Goal: Task Accomplishment & Management: Manage account settings

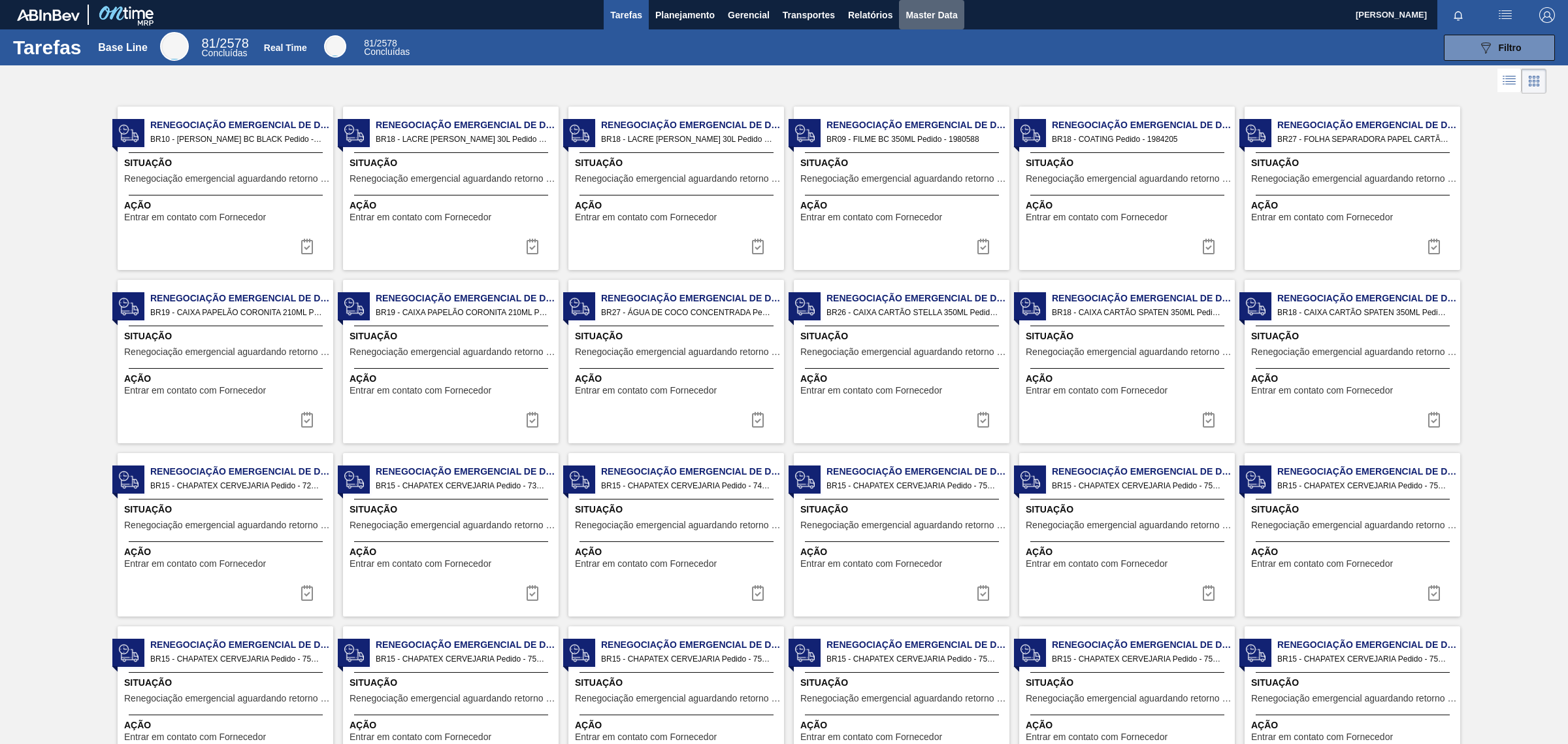
click at [942, 18] on span "Master Data" at bounding box center [931, 15] width 52 height 16
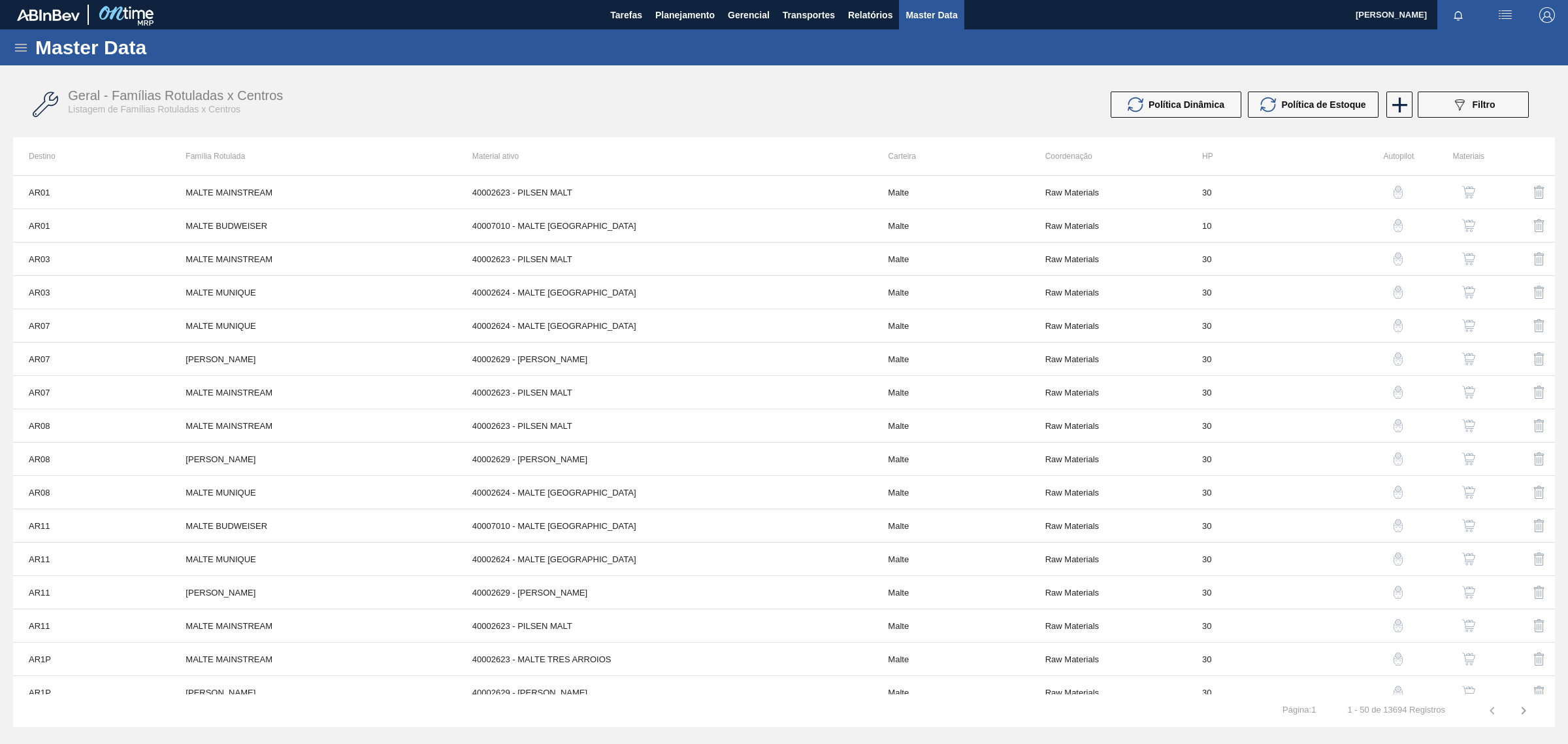
click at [27, 48] on icon at bounding box center [20, 48] width 16 height 16
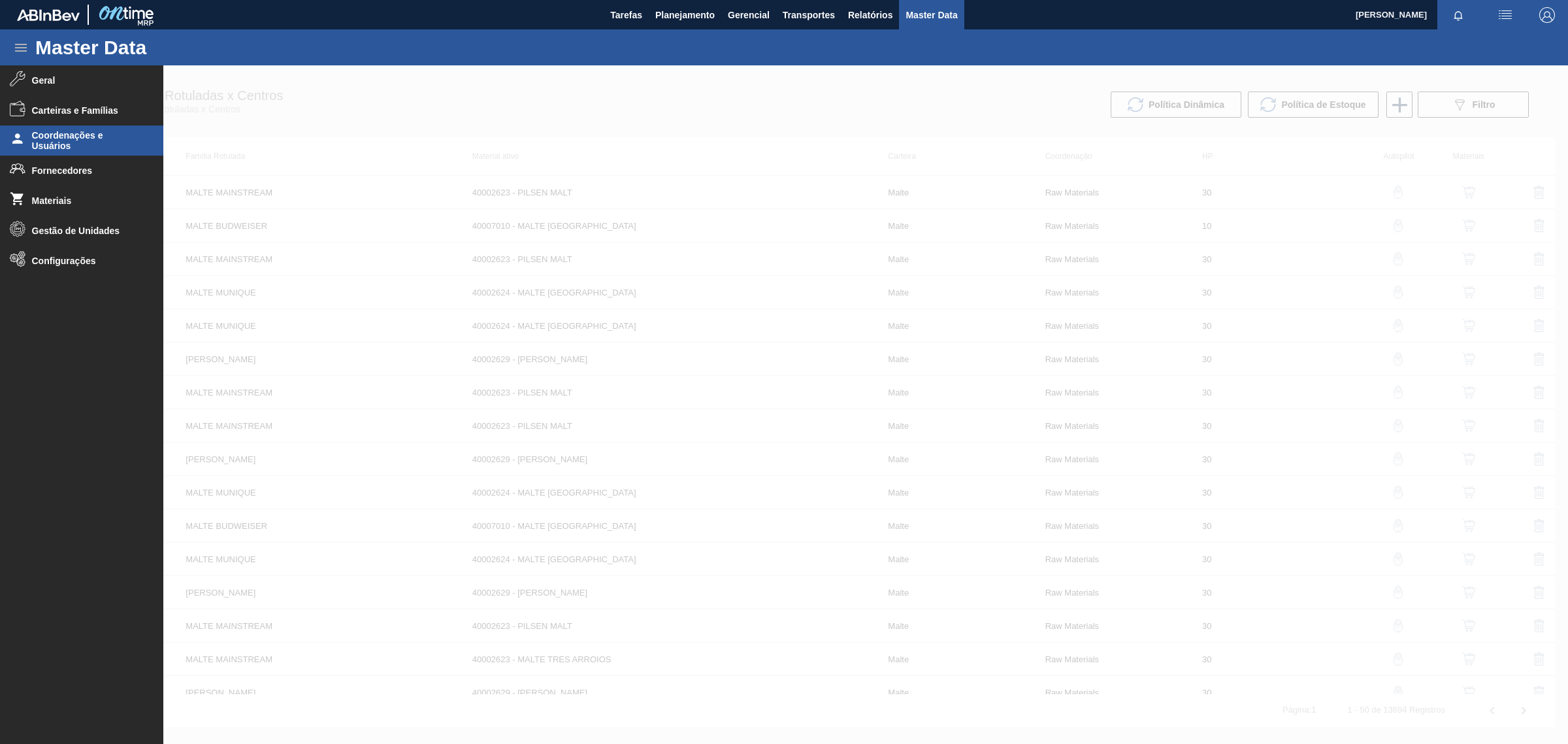
click at [34, 143] on span "Coordenações e Usuários" at bounding box center [86, 141] width 108 height 21
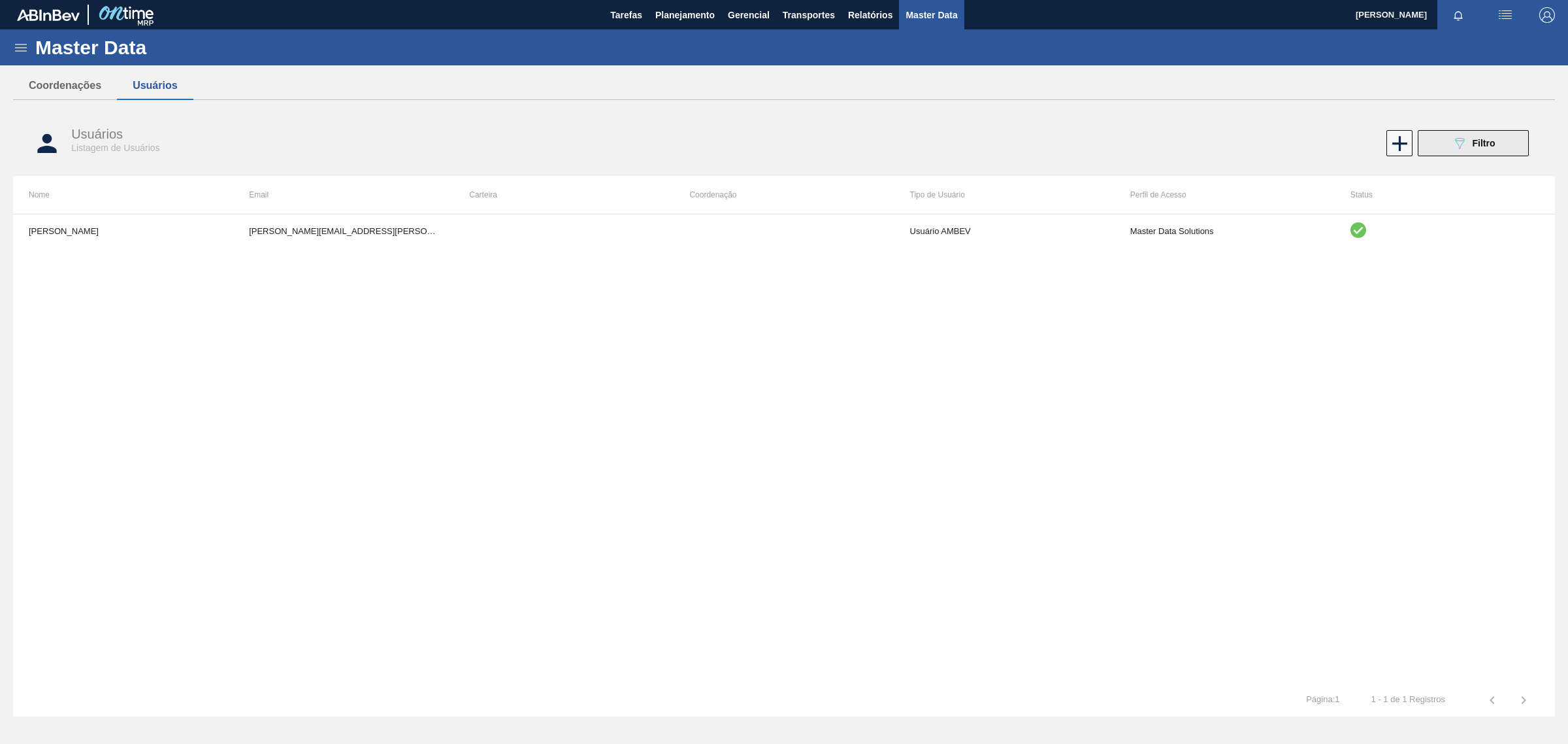
click at [1494, 140] on span "Filtro" at bounding box center [1484, 143] width 23 height 11
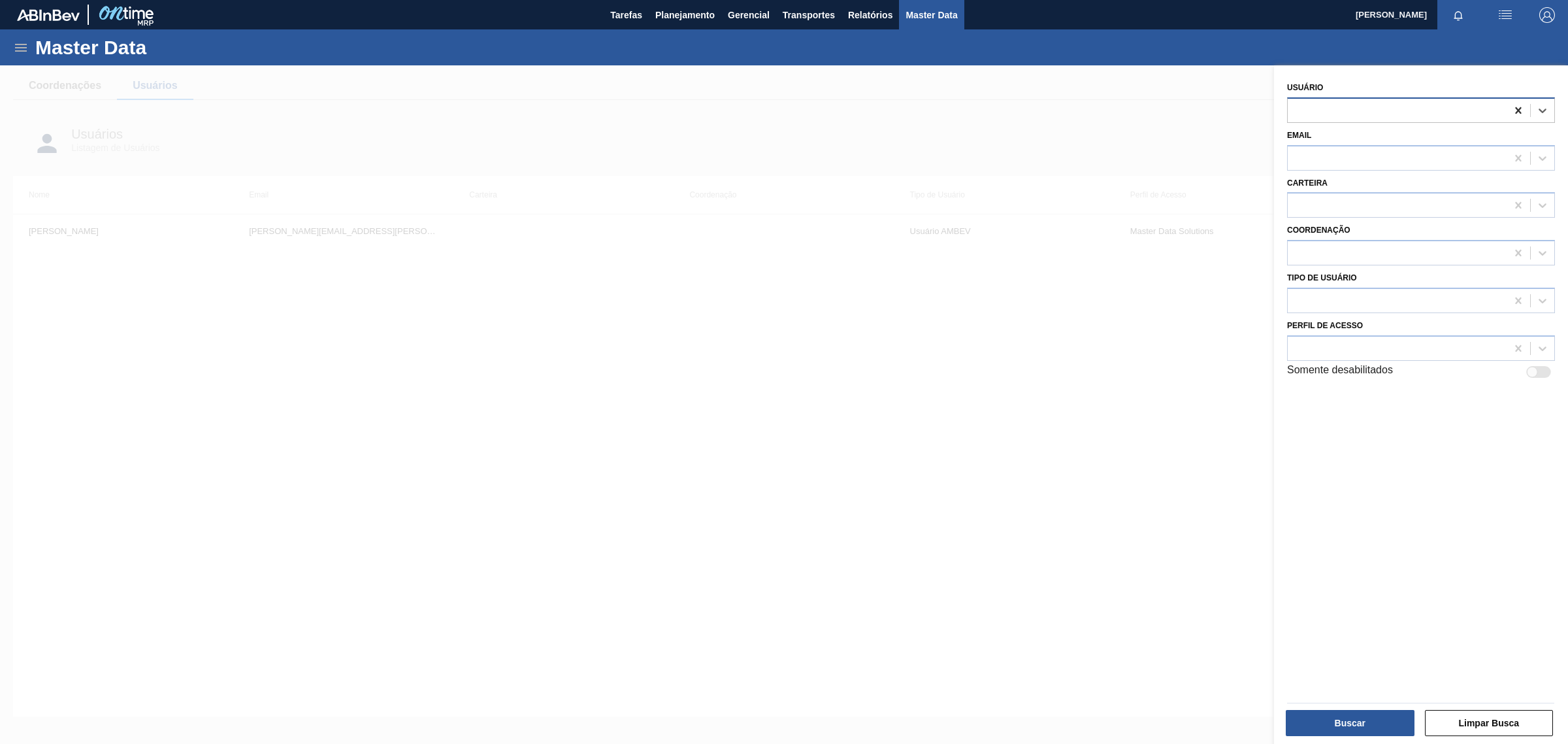
click at [1516, 106] on icon at bounding box center [1519, 111] width 13 height 13
click at [1422, 153] on div at bounding box center [1397, 157] width 219 height 19
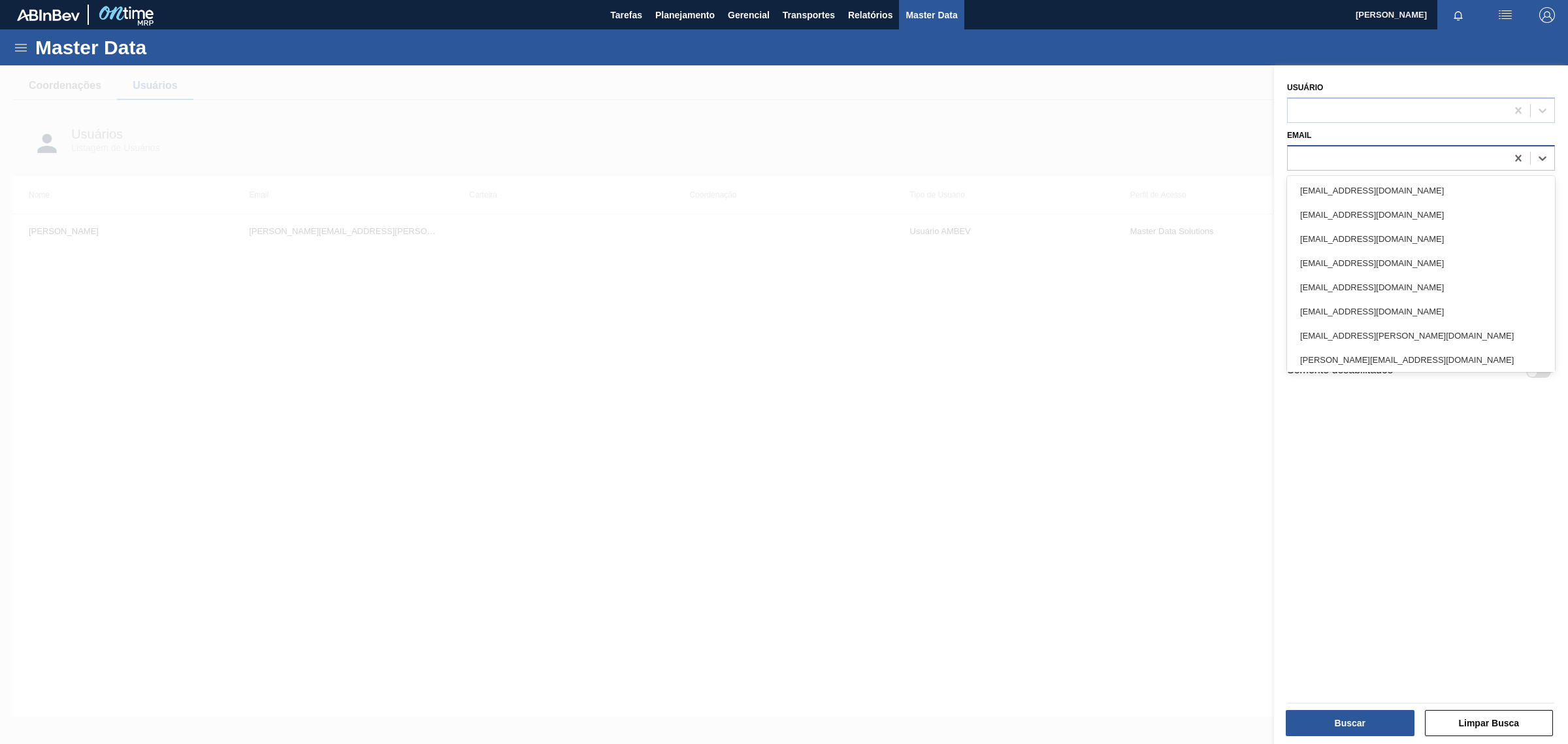
paste input "99808664"
type input "99808664"
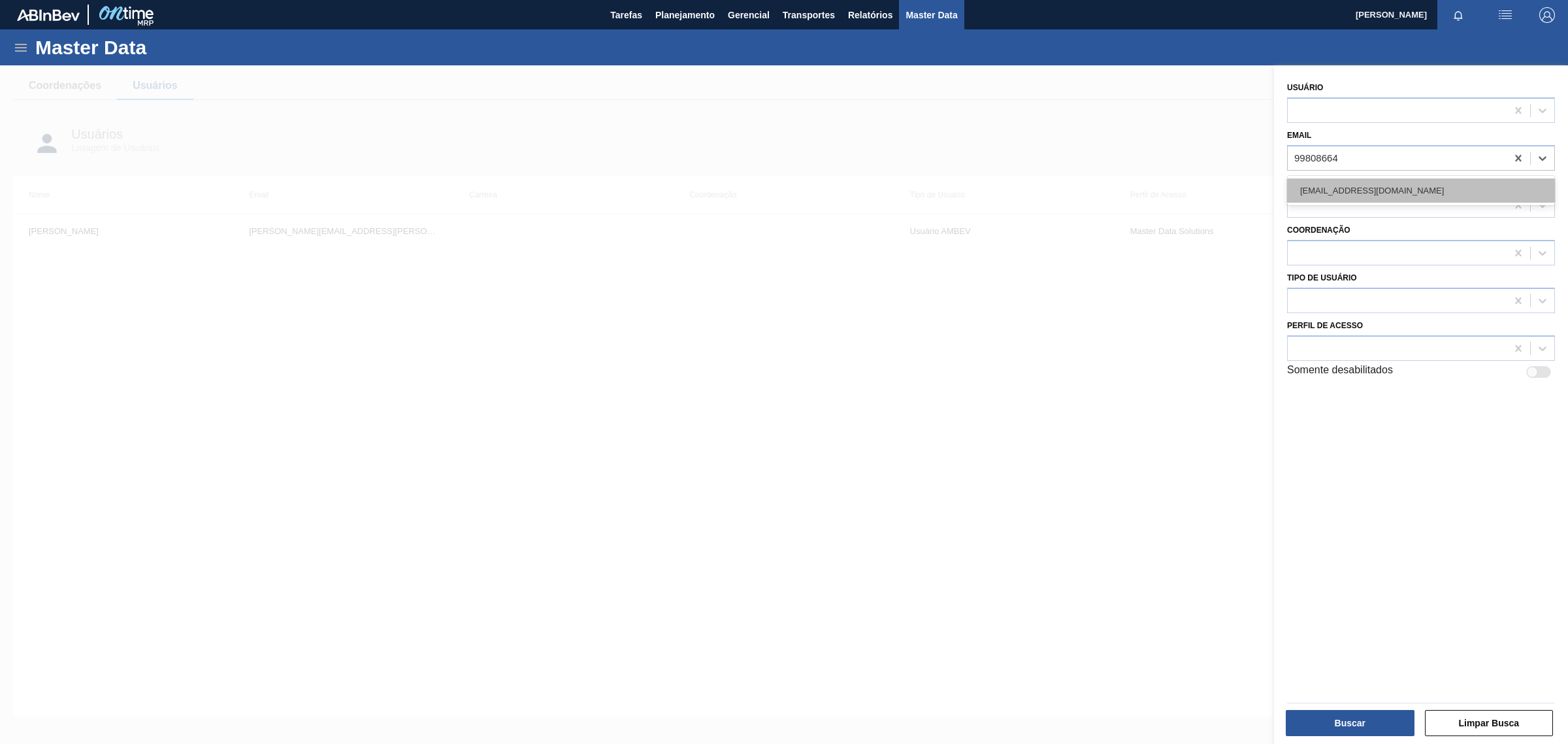
click at [1408, 188] on div "[EMAIL_ADDRESS][DOMAIN_NAME]" at bounding box center [1421, 191] width 268 height 25
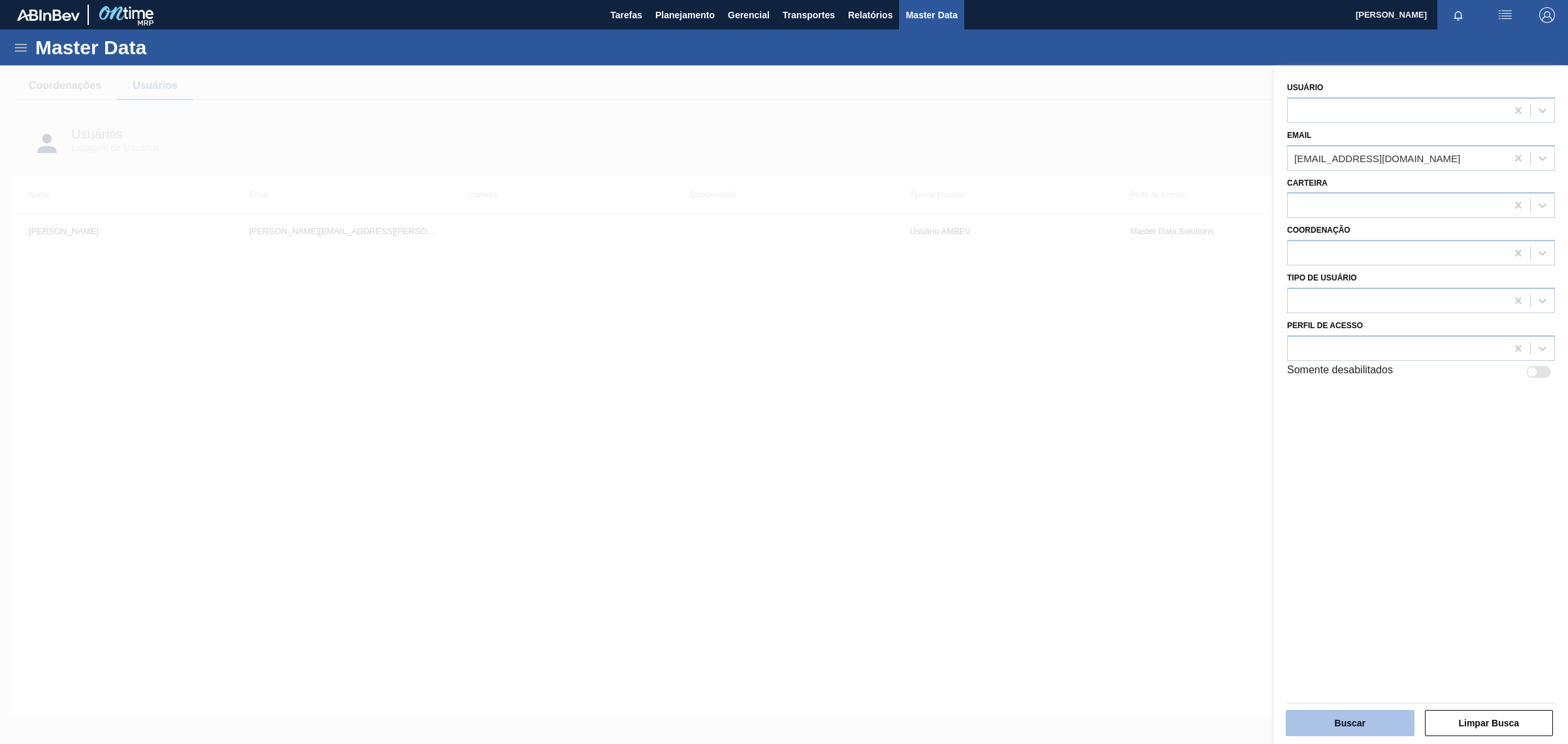
click at [1367, 722] on button "Buscar" at bounding box center [1350, 723] width 129 height 26
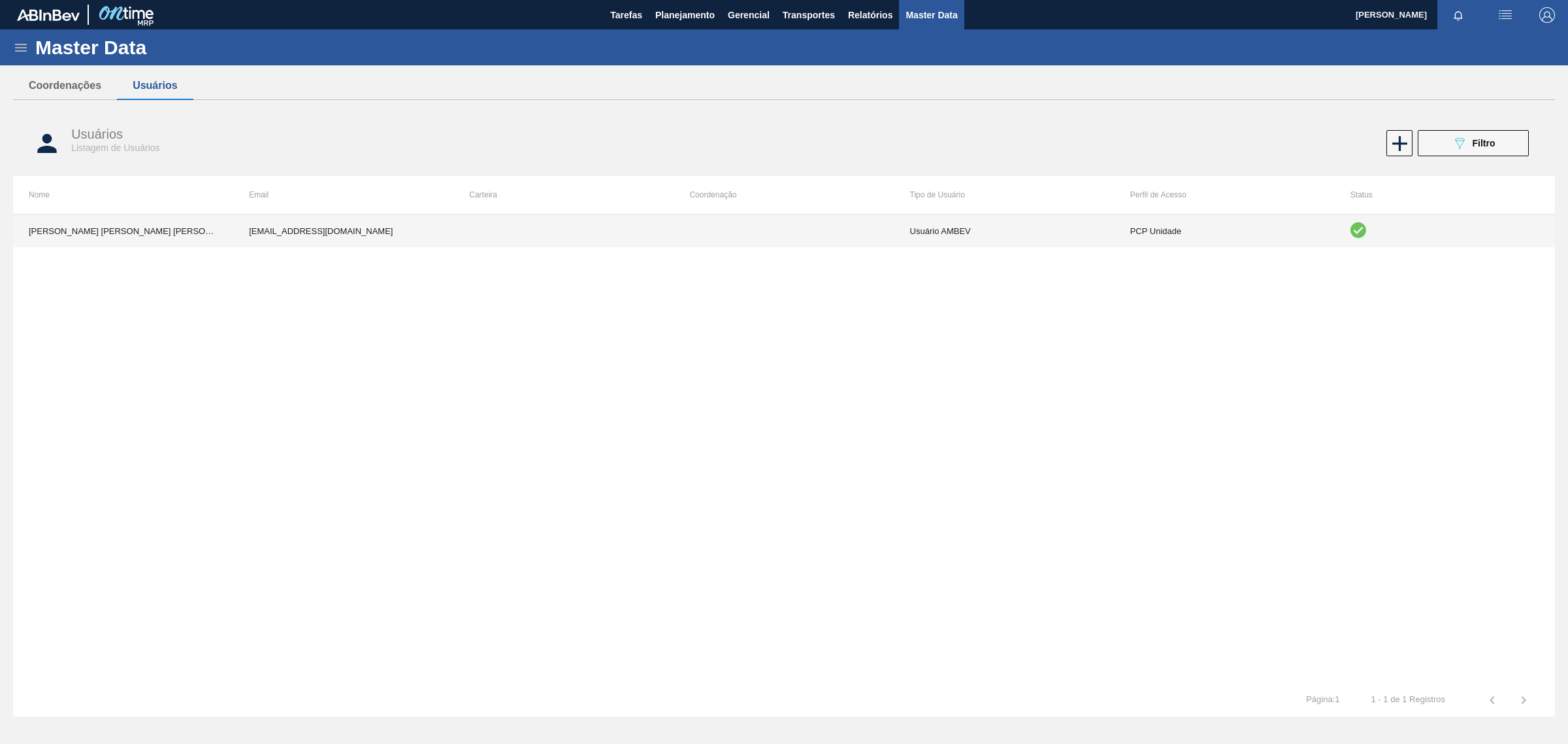
click at [457, 236] on td at bounding box center [564, 231] width 220 height 33
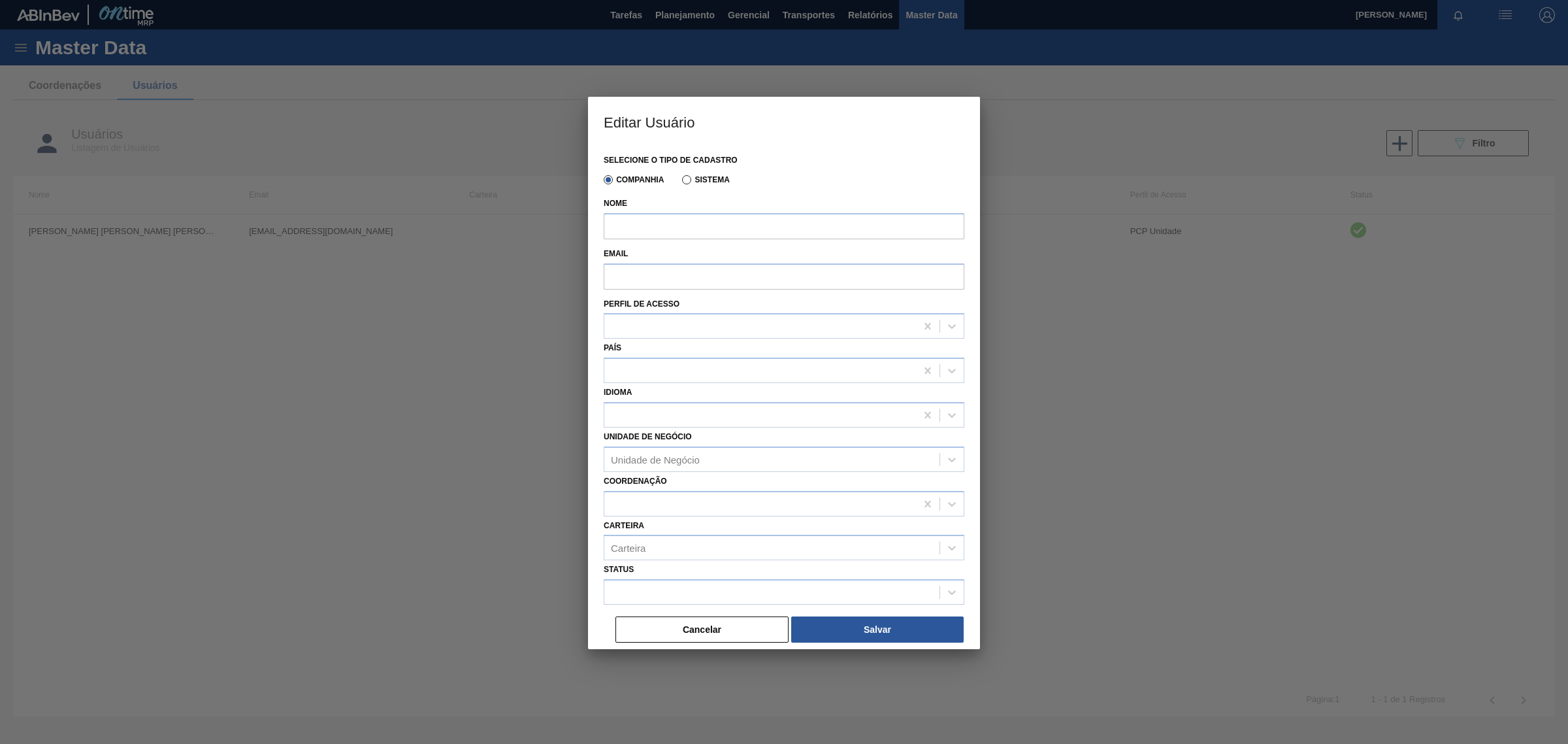
type input "[PERSON_NAME] [PERSON_NAME] [PERSON_NAME]"
type input "[EMAIL_ADDRESS][DOMAIN_NAME]"
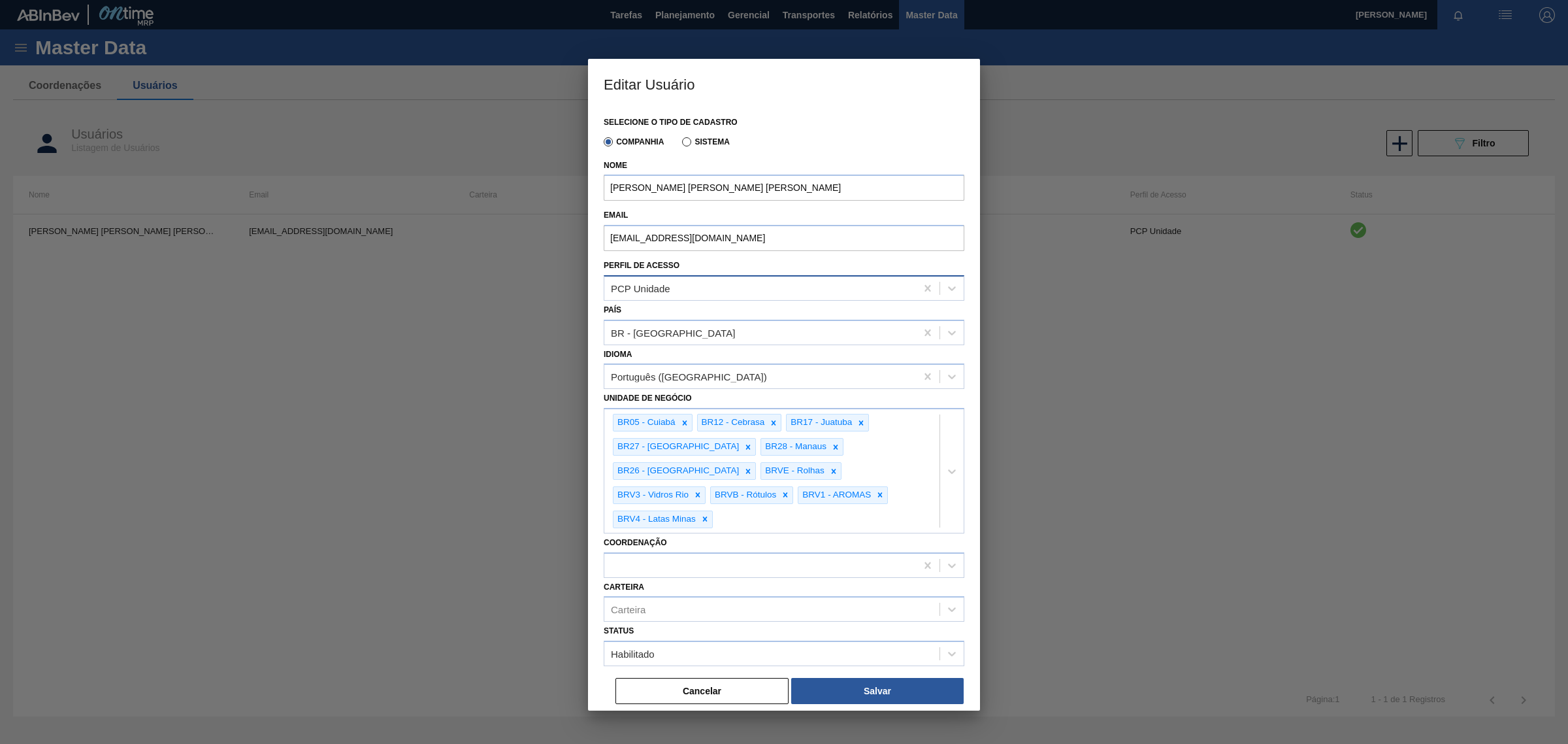
click at [809, 296] on div "PCP Unidade" at bounding box center [760, 288] width 311 height 19
click at [747, 288] on div "PCP Unidade" at bounding box center [760, 288] width 311 height 19
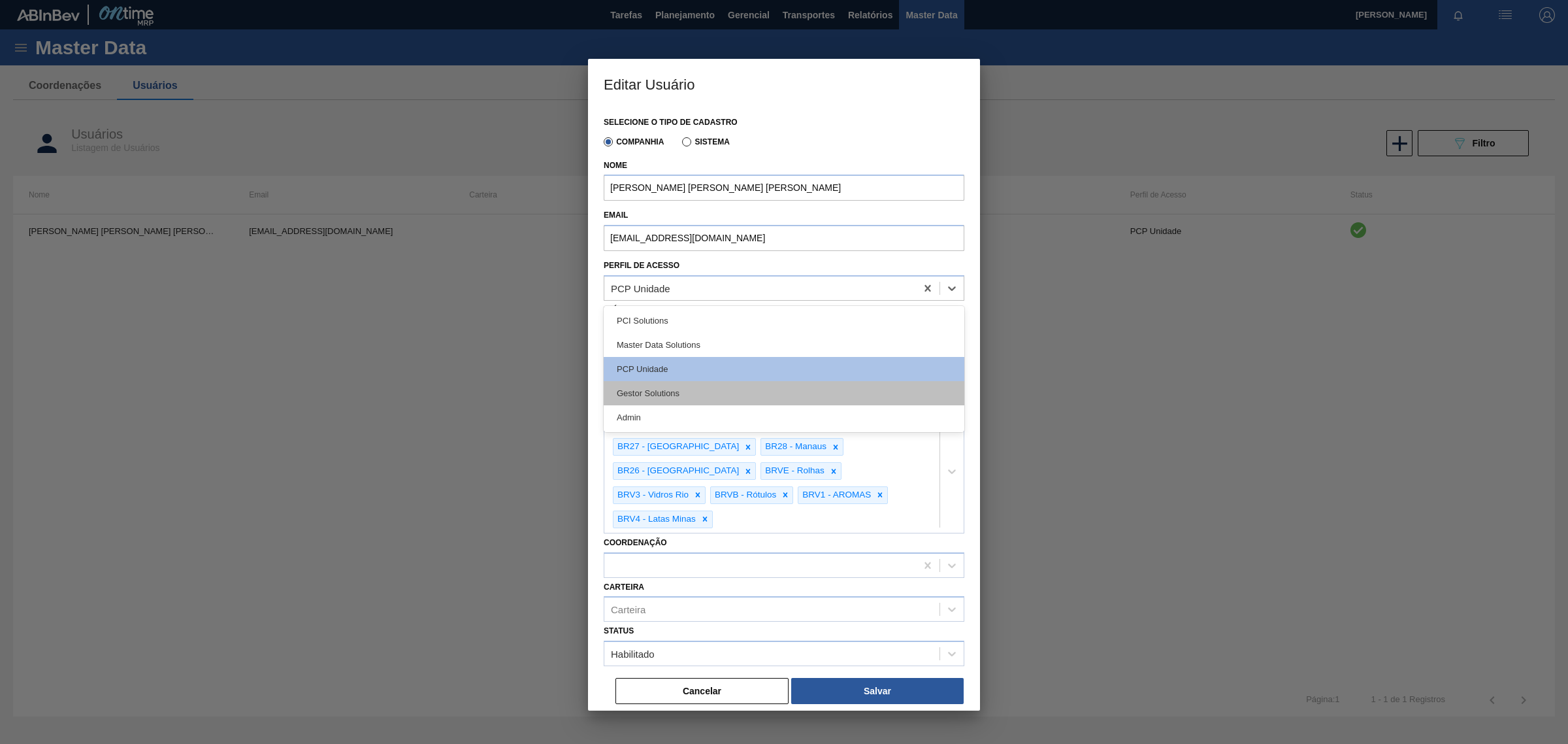
click at [683, 386] on div "Gestor Solutions" at bounding box center [784, 393] width 360 height 25
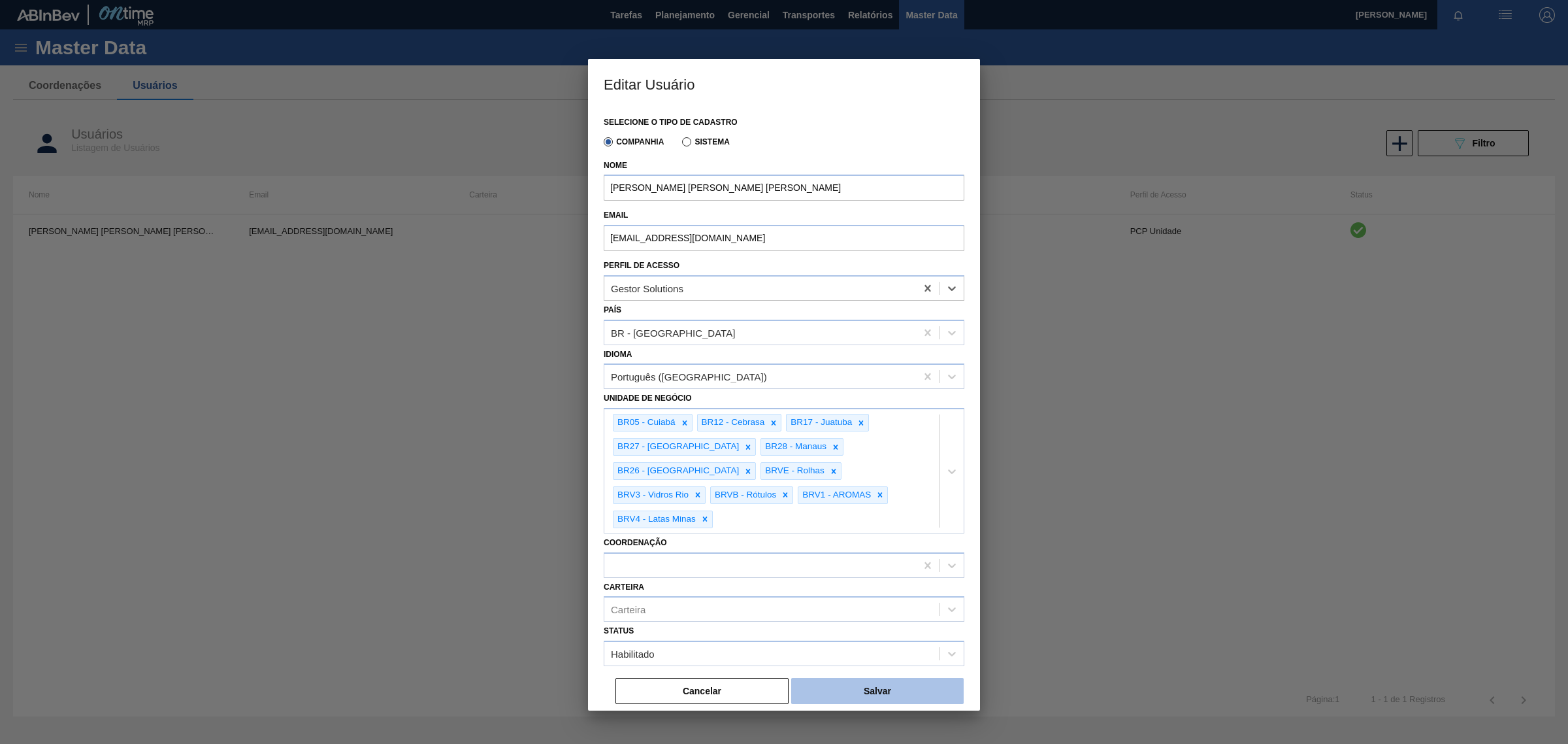
click at [899, 678] on button "Salvar" at bounding box center [877, 691] width 173 height 26
click at [844, 678] on button "Salvar" at bounding box center [877, 691] width 173 height 26
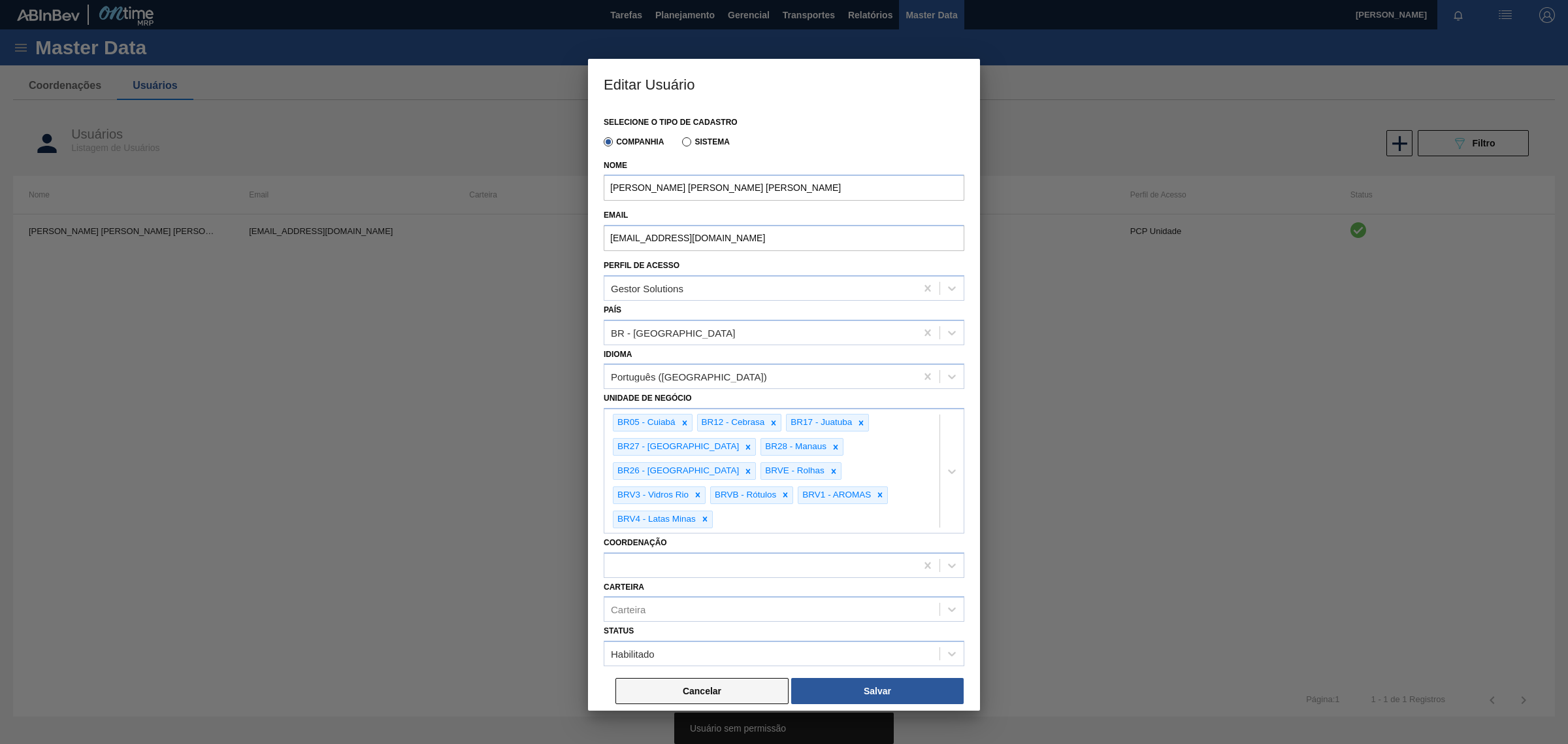
click at [696, 678] on button "Cancelar" at bounding box center [701, 691] width 173 height 26
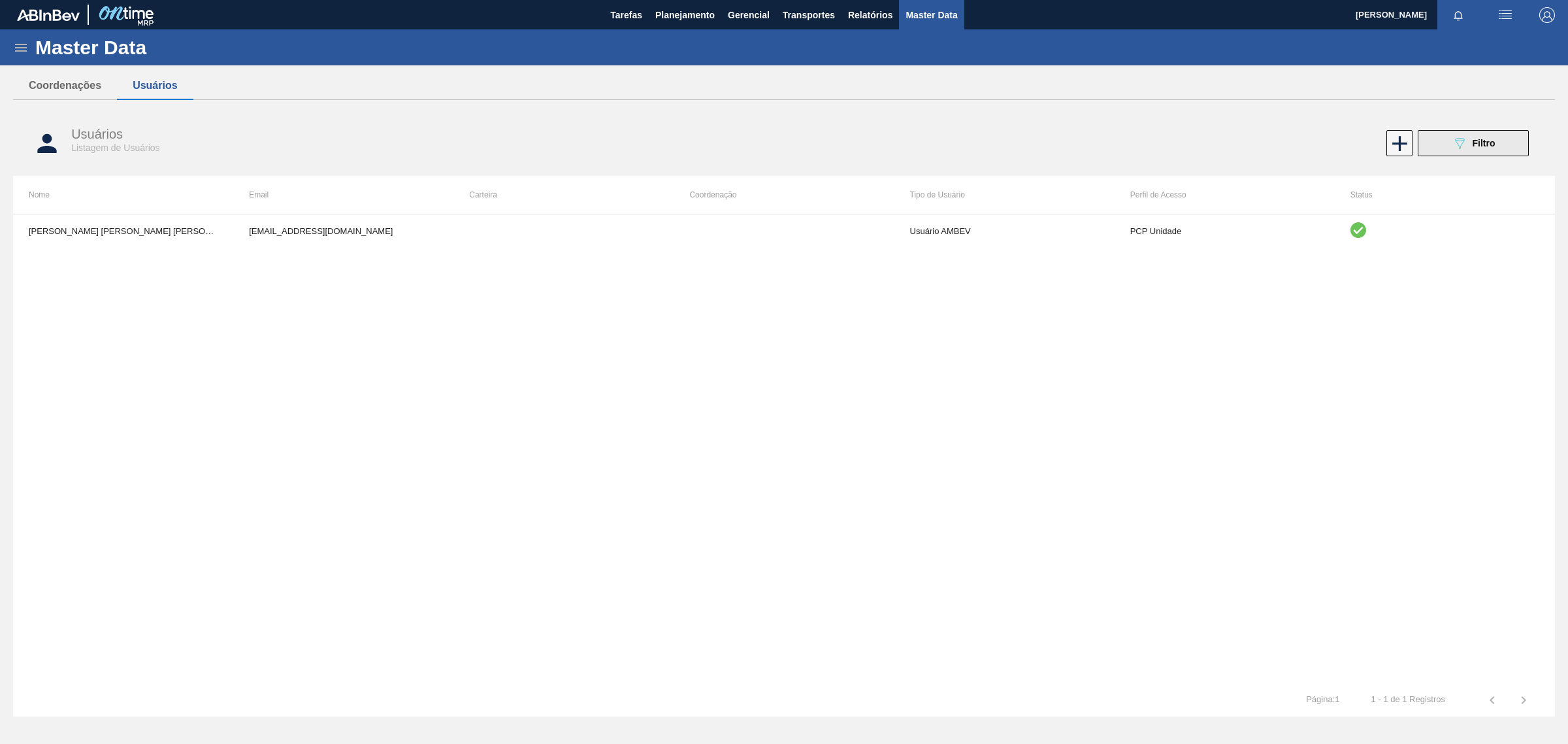
click at [1462, 135] on icon "089F7B8B-B2A5-4AFE-B5C0-19BA573D28AC" at bounding box center [1459, 143] width 16 height 16
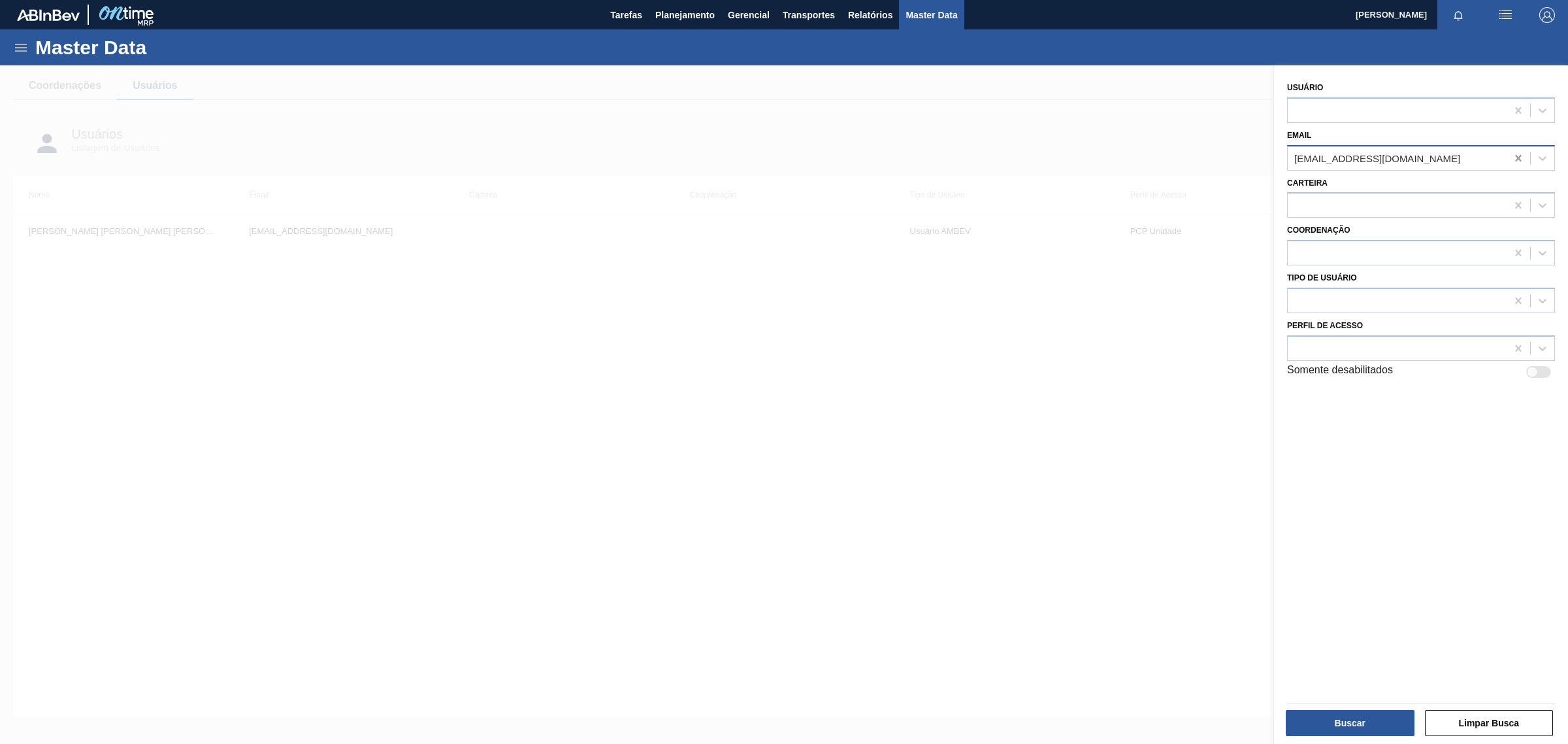
click at [1514, 156] on icon at bounding box center [1519, 158] width 13 height 13
click at [1315, 153] on div at bounding box center [1397, 157] width 219 height 19
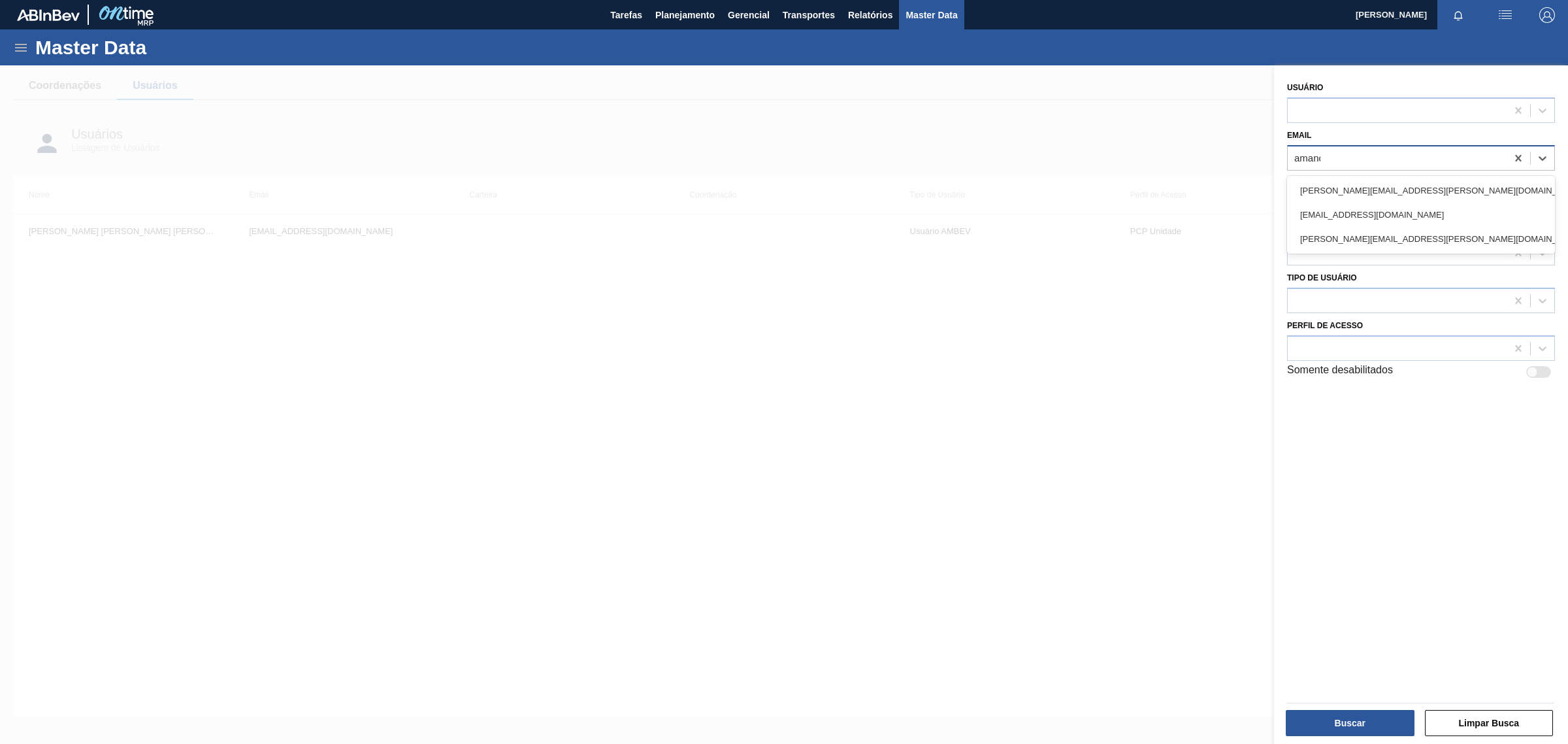
type input "[PERSON_NAME]"
click at [1349, 207] on div "[PERSON_NAME][EMAIL_ADDRESS][PERSON_NAME][DOMAIN_NAME]" at bounding box center [1421, 215] width 268 height 25
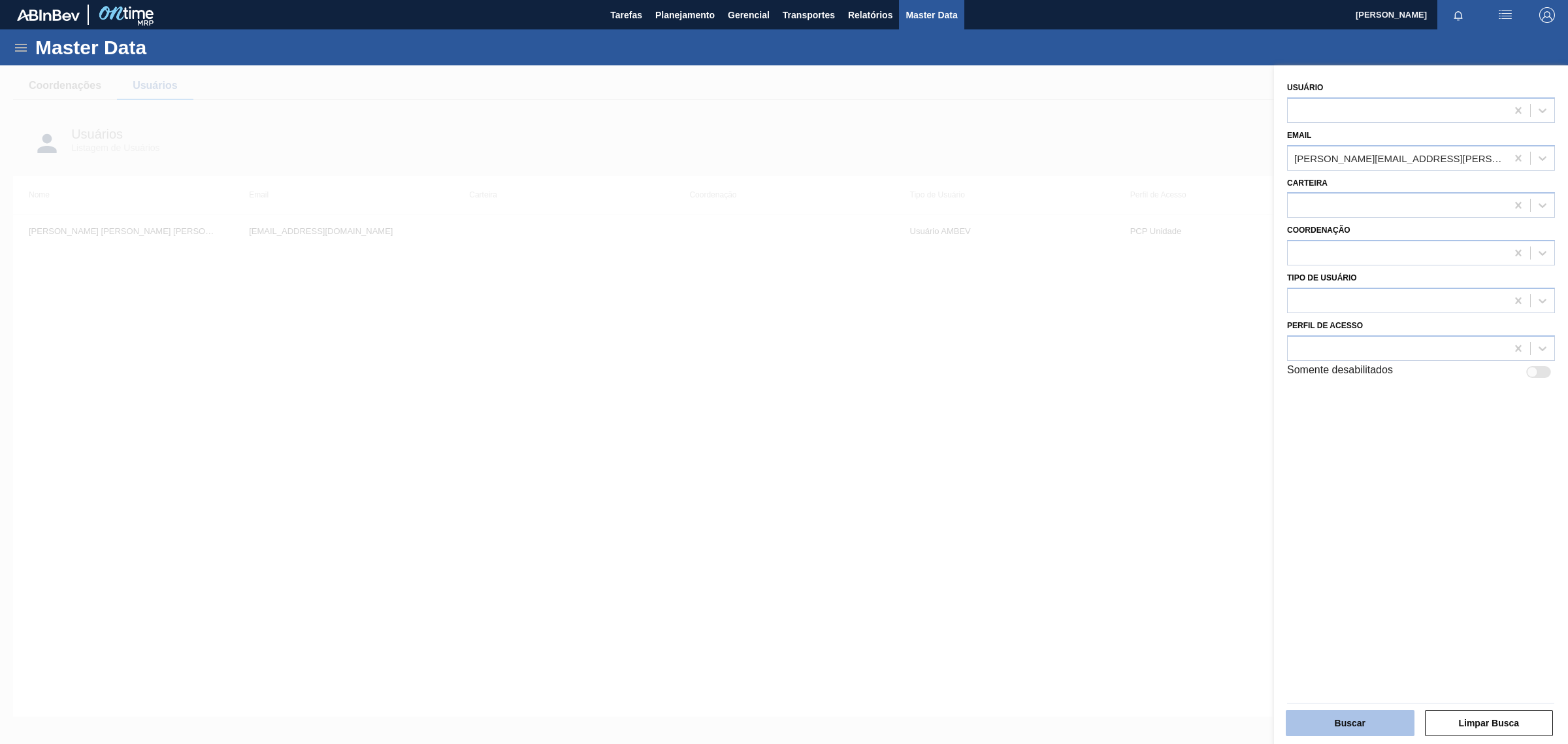
click at [1356, 725] on button "Buscar" at bounding box center [1350, 723] width 129 height 26
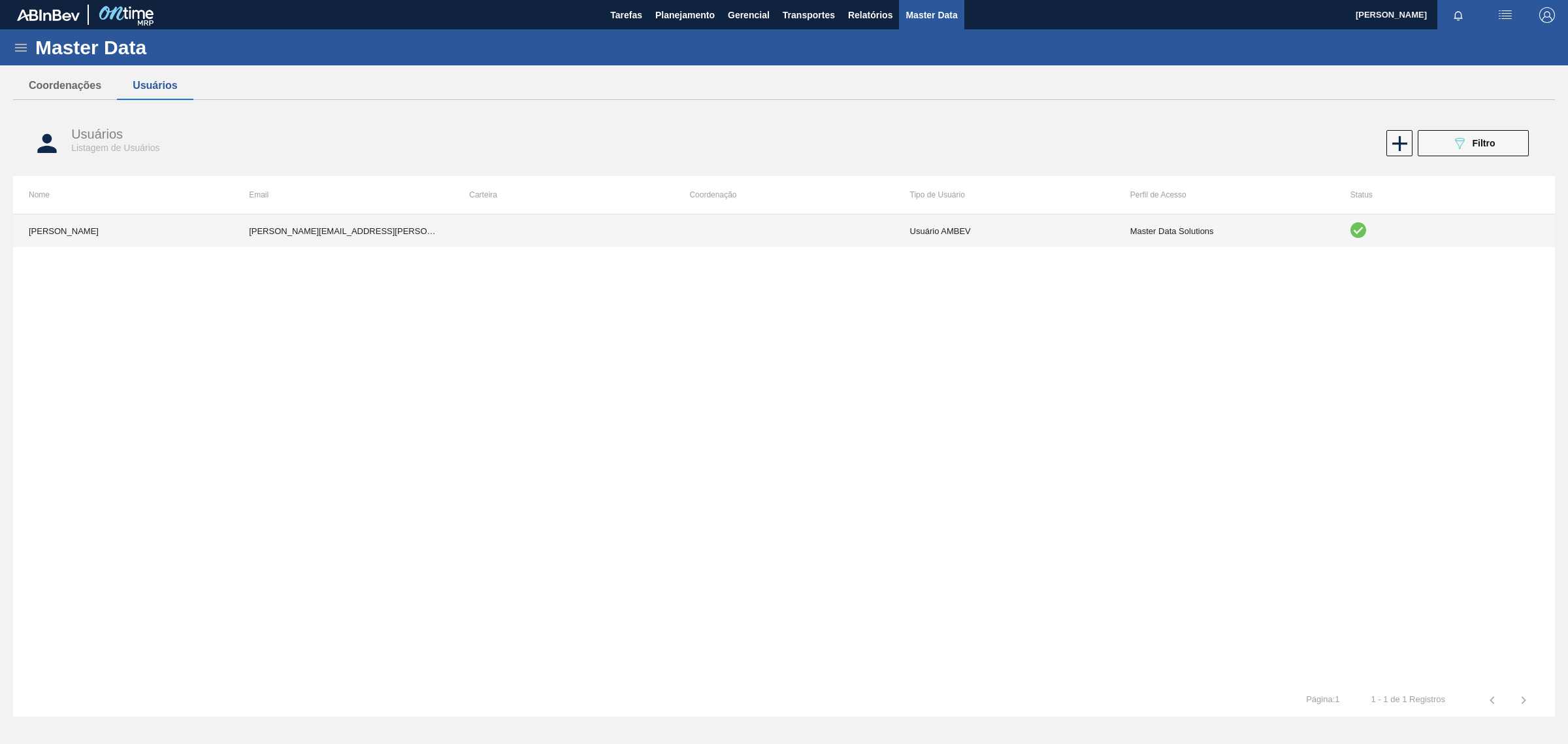
click at [1162, 226] on td "Master Data Solutions" at bounding box center [1225, 231] width 220 height 33
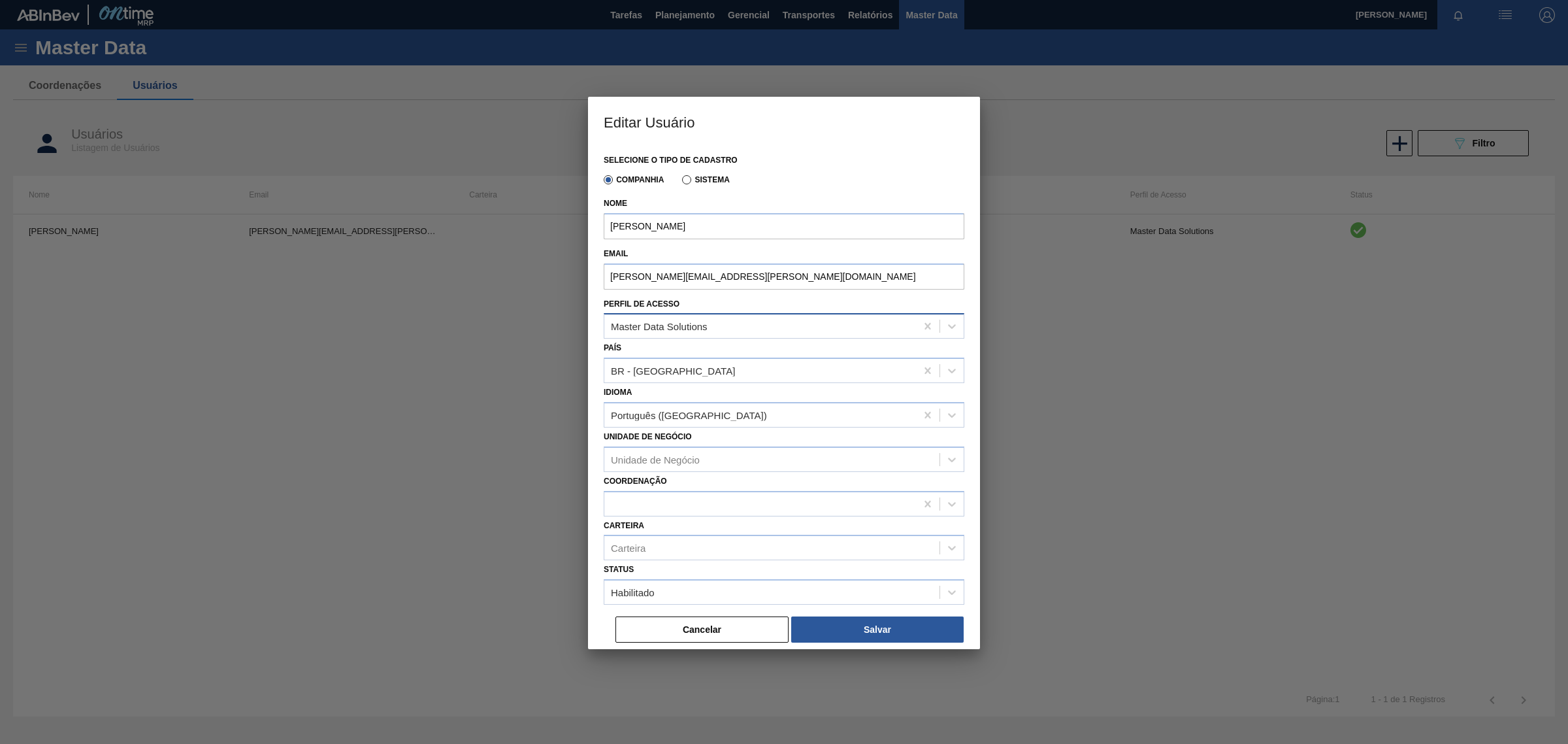
click at [871, 327] on div "Master Data Solutions" at bounding box center [760, 326] width 311 height 19
click at [1203, 463] on div at bounding box center [784, 372] width 1568 height 744
click at [818, 334] on div "Master Data Solutions" at bounding box center [760, 326] width 311 height 19
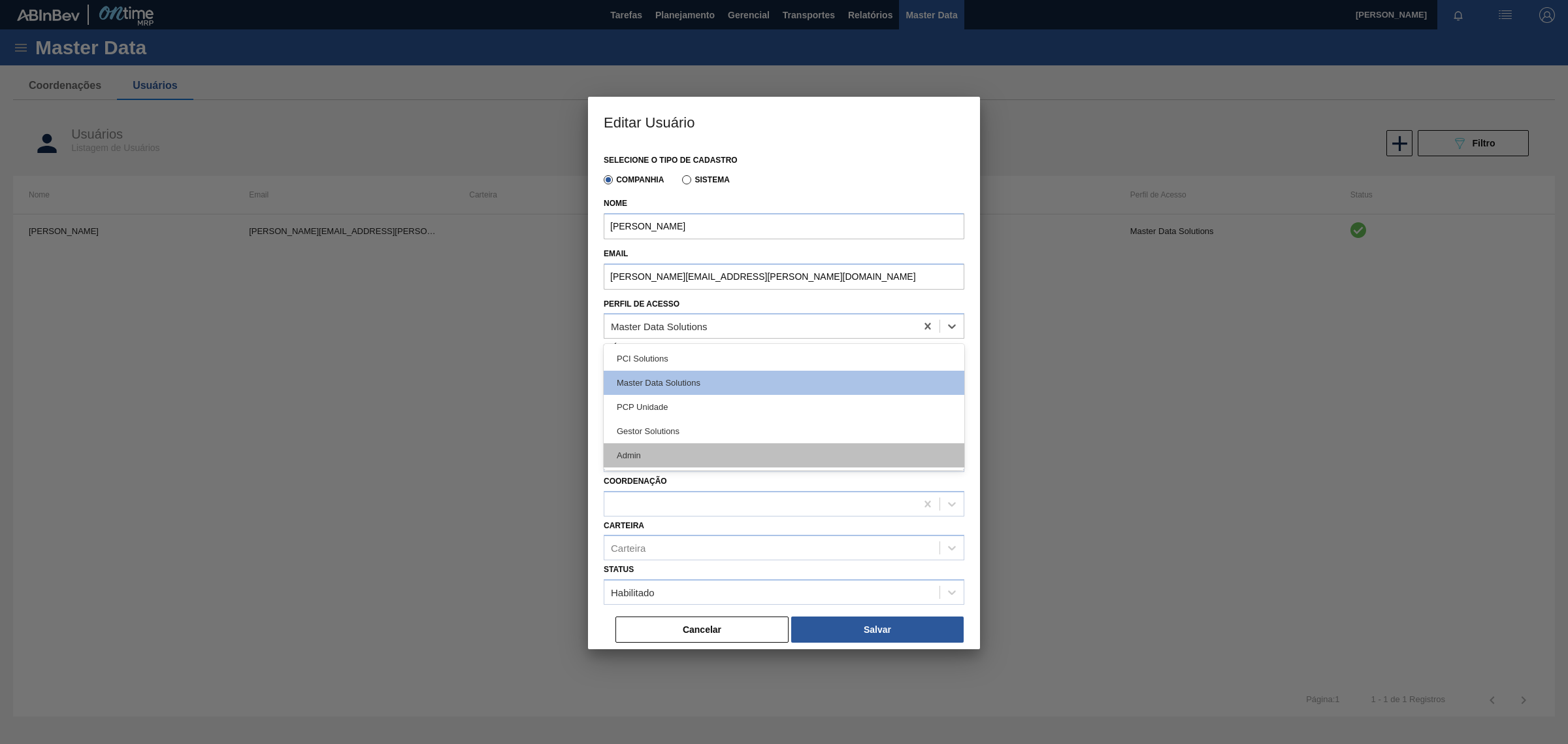
click at [754, 446] on div "Admin" at bounding box center [784, 456] width 360 height 25
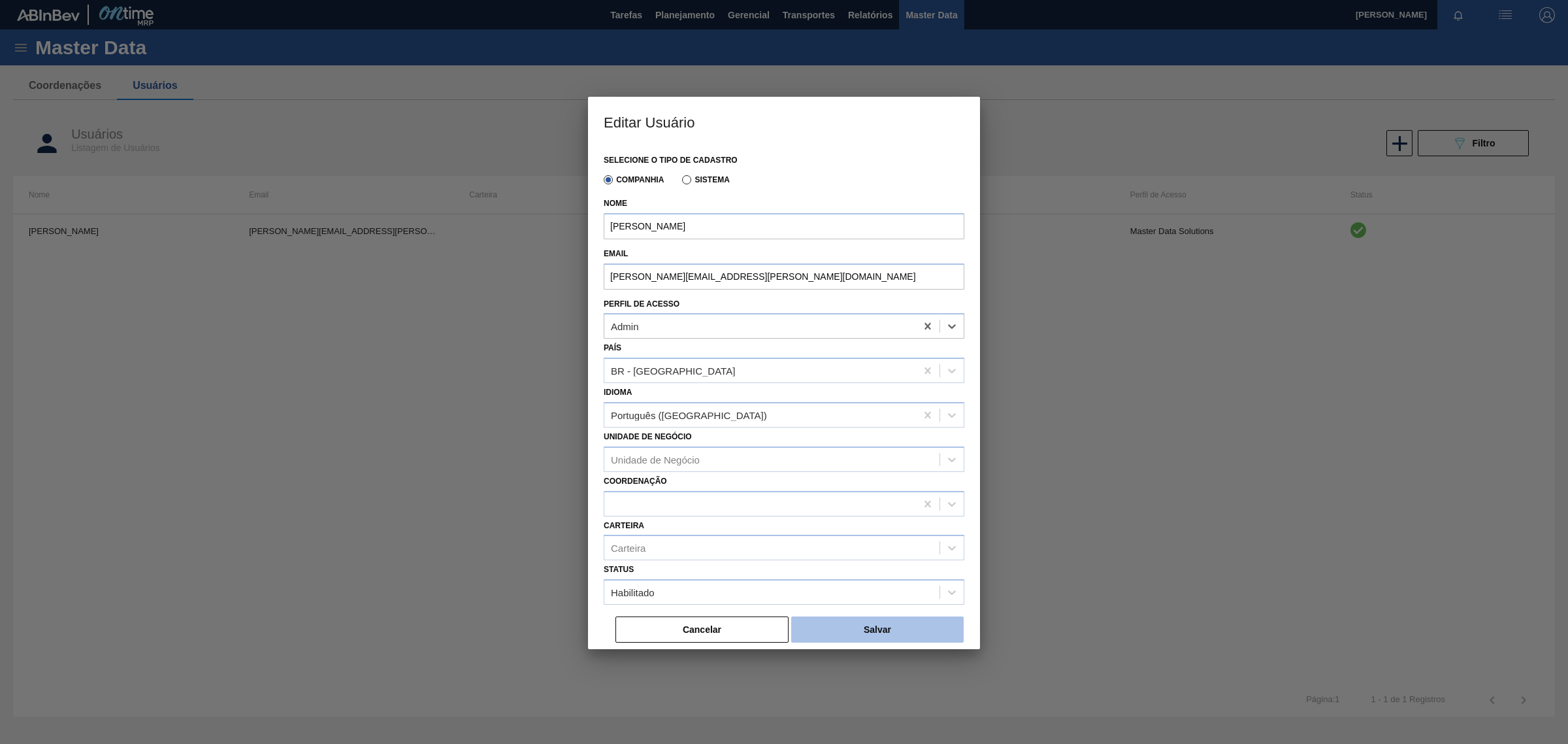
click at [854, 629] on button "Salvar" at bounding box center [877, 629] width 173 height 26
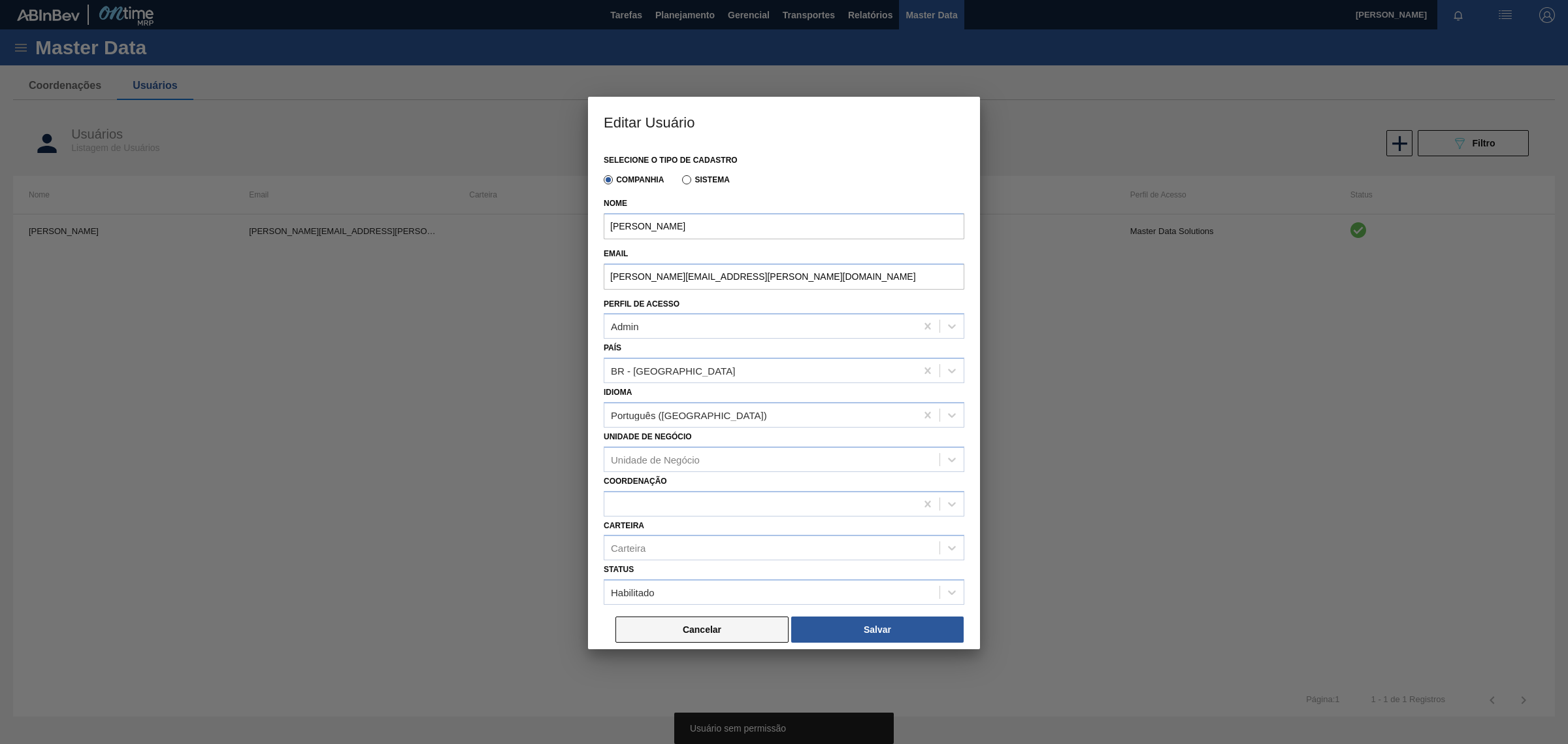
click at [680, 634] on button "Cancelar" at bounding box center [701, 629] width 173 height 26
